Goal: Check status: Check status

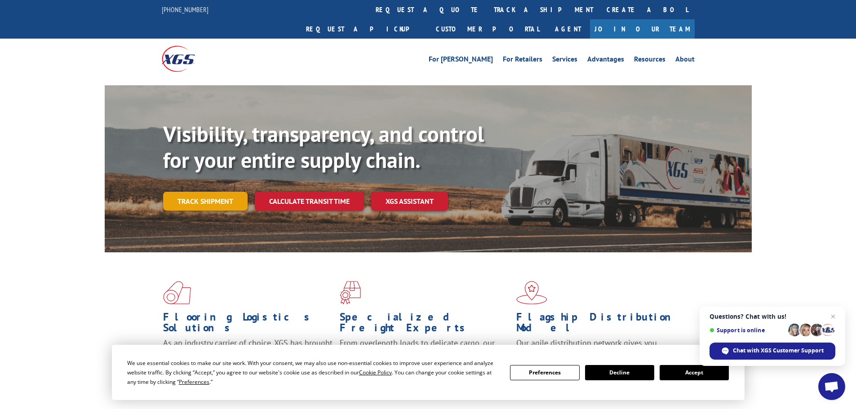
click at [219, 192] on link "Track shipment" at bounding box center [205, 201] width 84 height 19
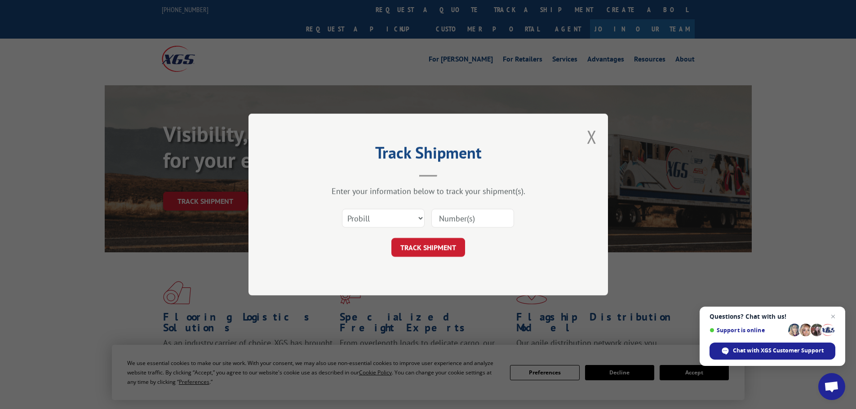
click at [470, 219] on input at bounding box center [472, 218] width 83 height 19
paste input "23563427"
type input "23563427"
click at [442, 240] on button "TRACK SHIPMENT" at bounding box center [428, 247] width 74 height 19
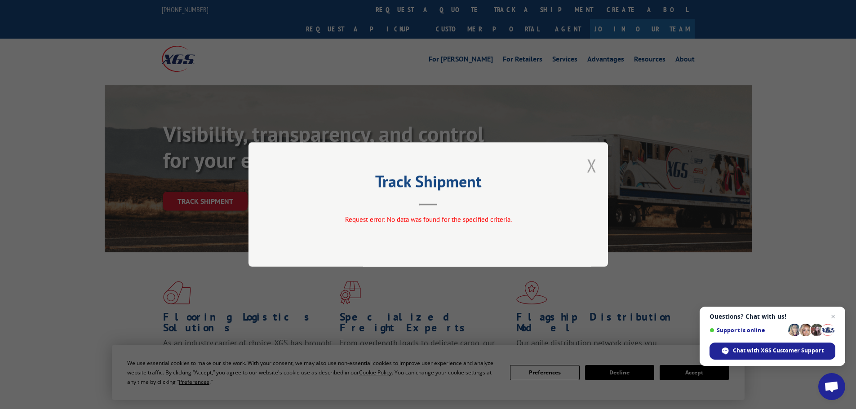
click at [590, 162] on button "Close modal" at bounding box center [592, 166] width 10 height 24
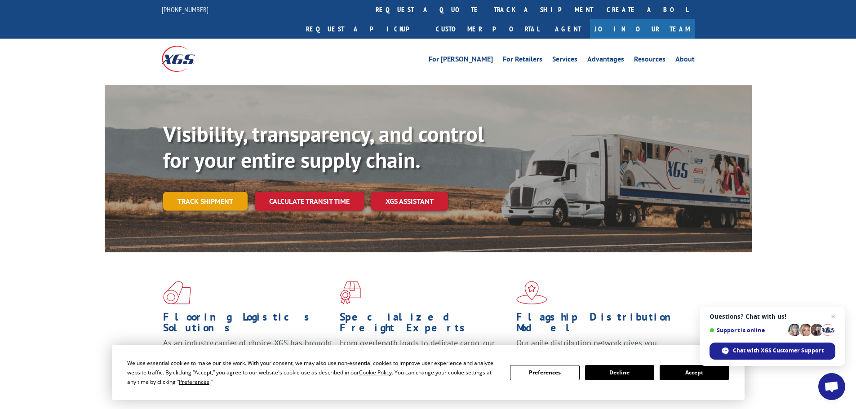
click at [232, 192] on link "Track shipment" at bounding box center [205, 201] width 84 height 19
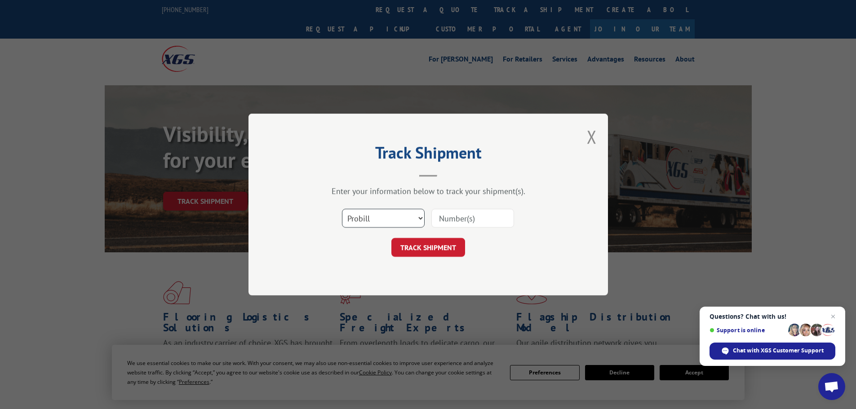
click at [380, 226] on select "Select category... Probill BOL PO" at bounding box center [383, 218] width 83 height 19
select select "po"
click at [342, 209] on select "Select category... Probill BOL PO" at bounding box center [383, 218] width 83 height 19
click at [464, 219] on input at bounding box center [472, 218] width 83 height 19
paste input "23563427"
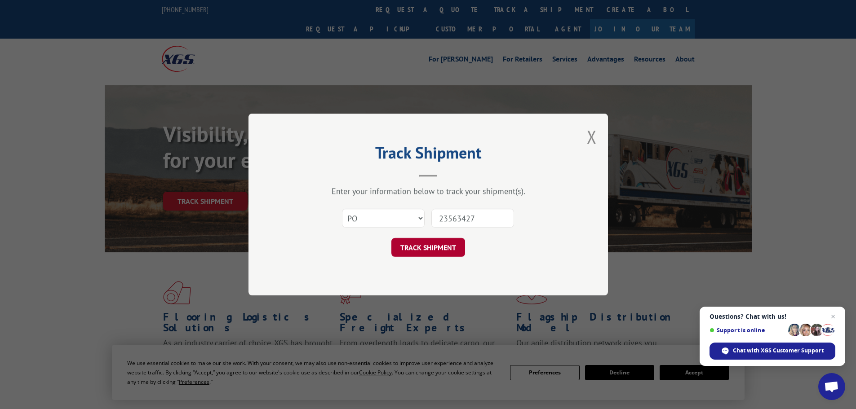
type input "23563427"
click at [434, 248] on button "TRACK SHIPMENT" at bounding box center [428, 247] width 74 height 19
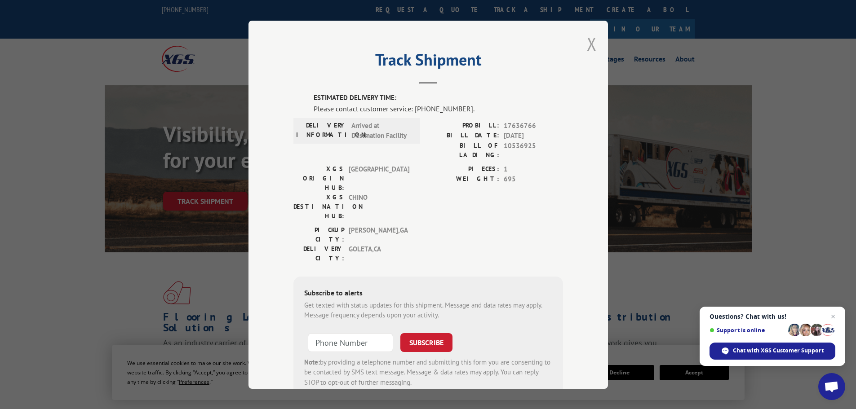
click at [588, 44] on button "Close modal" at bounding box center [592, 44] width 10 height 24
